Goal: Find specific page/section: Find specific page/section

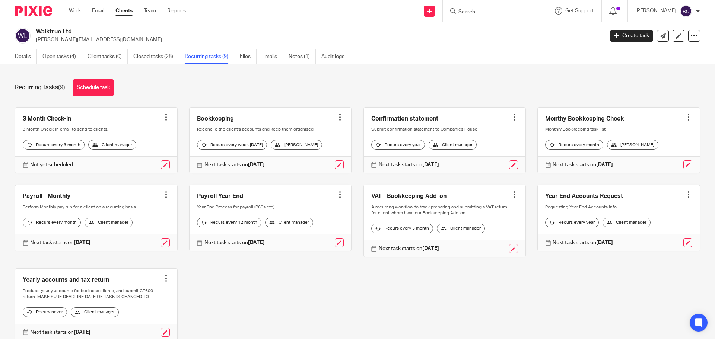
click at [474, 13] on input "Search" at bounding box center [490, 12] width 67 height 7
type input "gadget"
click button "submit" at bounding box center [0, 0] width 0 height 0
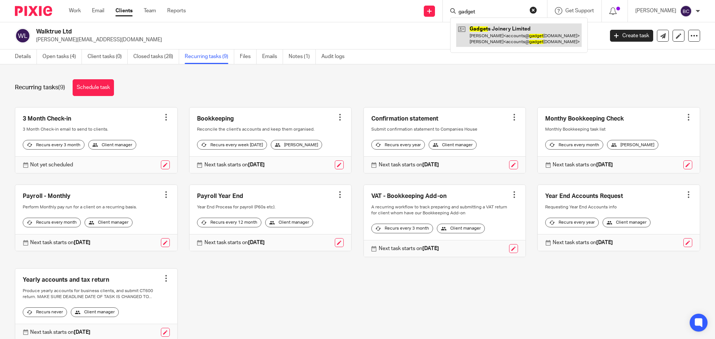
click at [504, 33] on link at bounding box center [518, 34] width 125 height 23
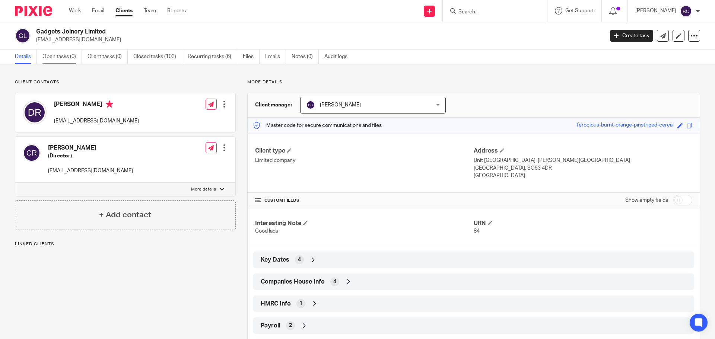
click at [76, 58] on link "Open tasks (0)" at bounding box center [61, 56] width 39 height 15
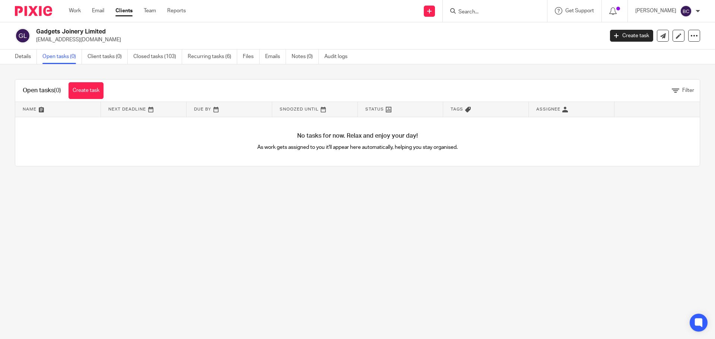
click at [486, 14] on input "Search" at bounding box center [490, 12] width 67 height 7
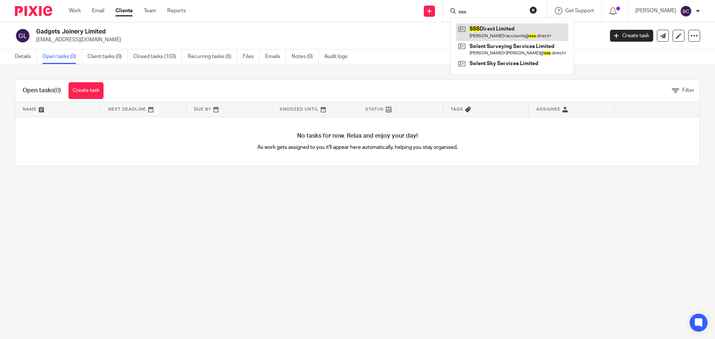
type input "sss"
click at [487, 30] on link at bounding box center [512, 31] width 112 height 17
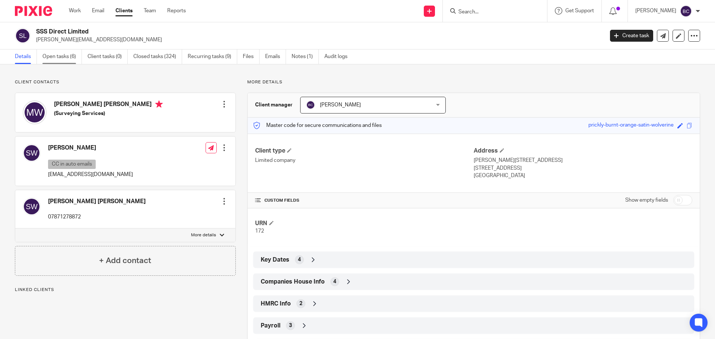
click at [64, 58] on link "Open tasks (6)" at bounding box center [61, 56] width 39 height 15
